Goal: Navigation & Orientation: Understand site structure

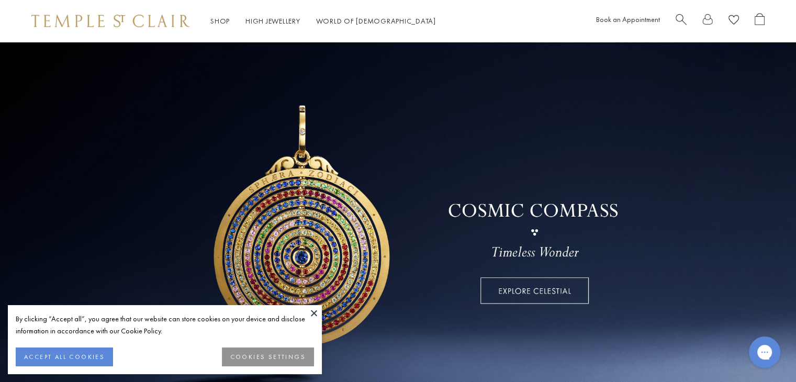
click at [29, 354] on button "ACCEPT ALL COOKIES" at bounding box center [64, 357] width 97 height 19
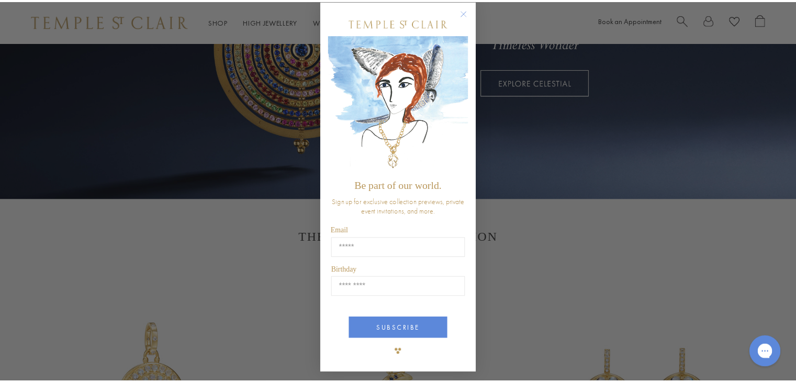
scroll to position [12, 0]
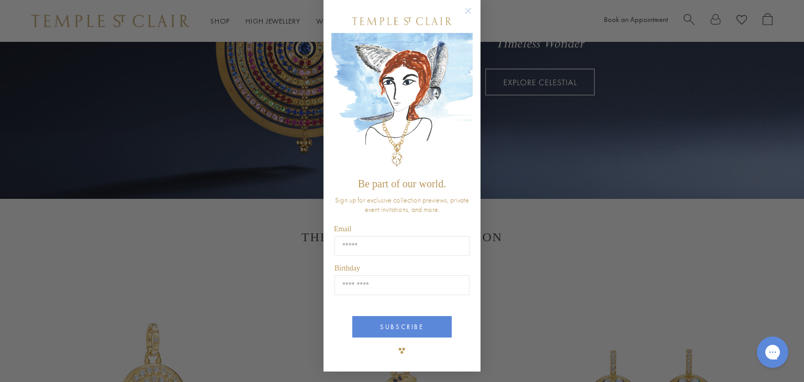
click at [467, 11] on circle "Close dialog" at bounding box center [468, 11] width 13 height 13
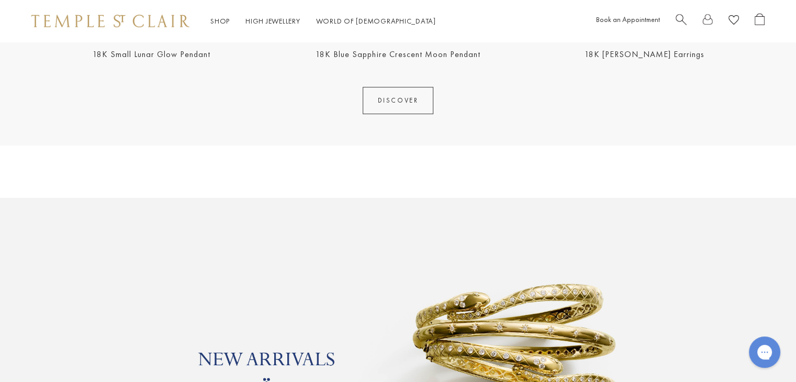
scroll to position [681, 0]
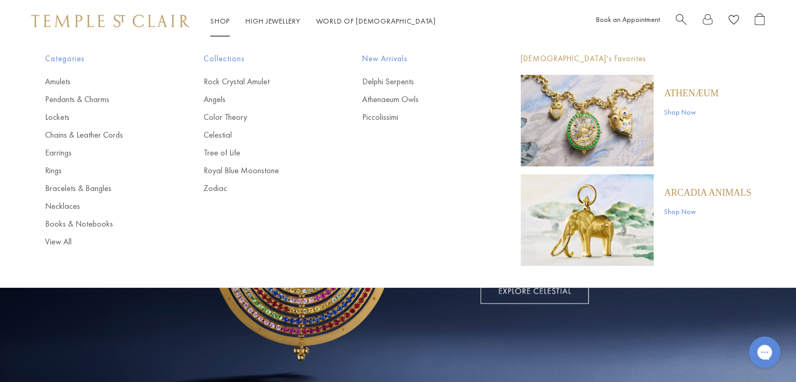
click at [221, 61] on span "Collections" at bounding box center [262, 58] width 117 height 13
click at [228, 77] on link "Rock Crystal Amulet" at bounding box center [262, 82] width 117 height 12
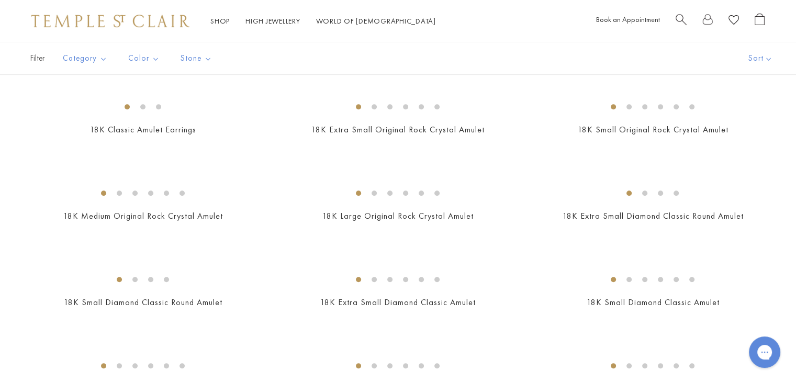
scroll to position [785, 0]
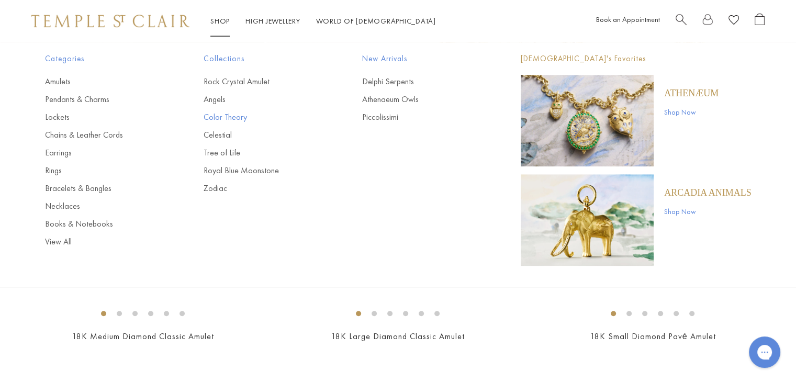
click at [220, 116] on link "Color Theory" at bounding box center [262, 118] width 117 height 12
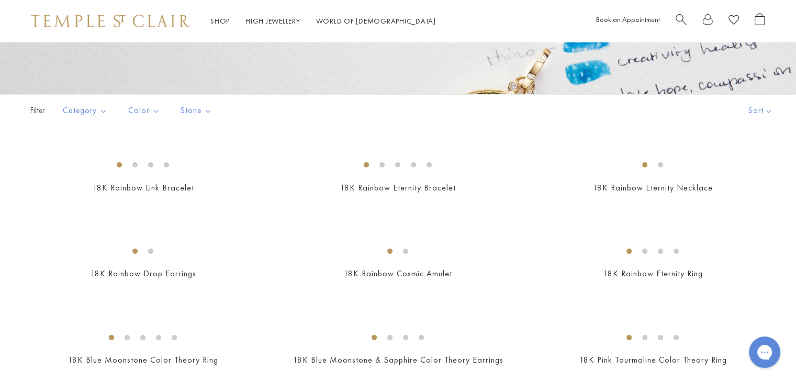
scroll to position [367, 0]
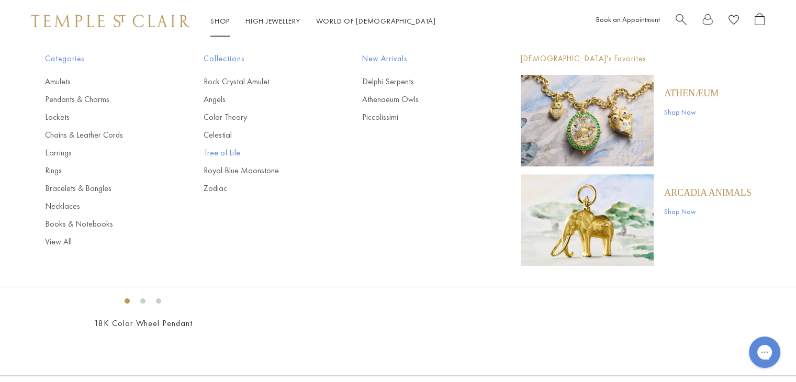
click at [228, 152] on link "Tree of Life" at bounding box center [262, 153] width 117 height 12
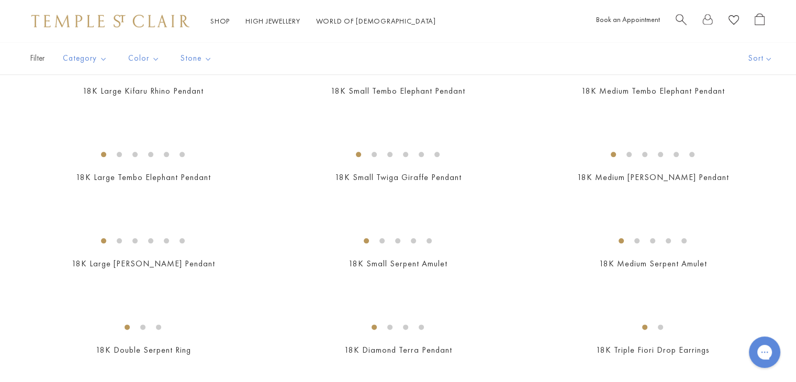
scroll to position [1204, 0]
